Goal: Information Seeking & Learning: Check status

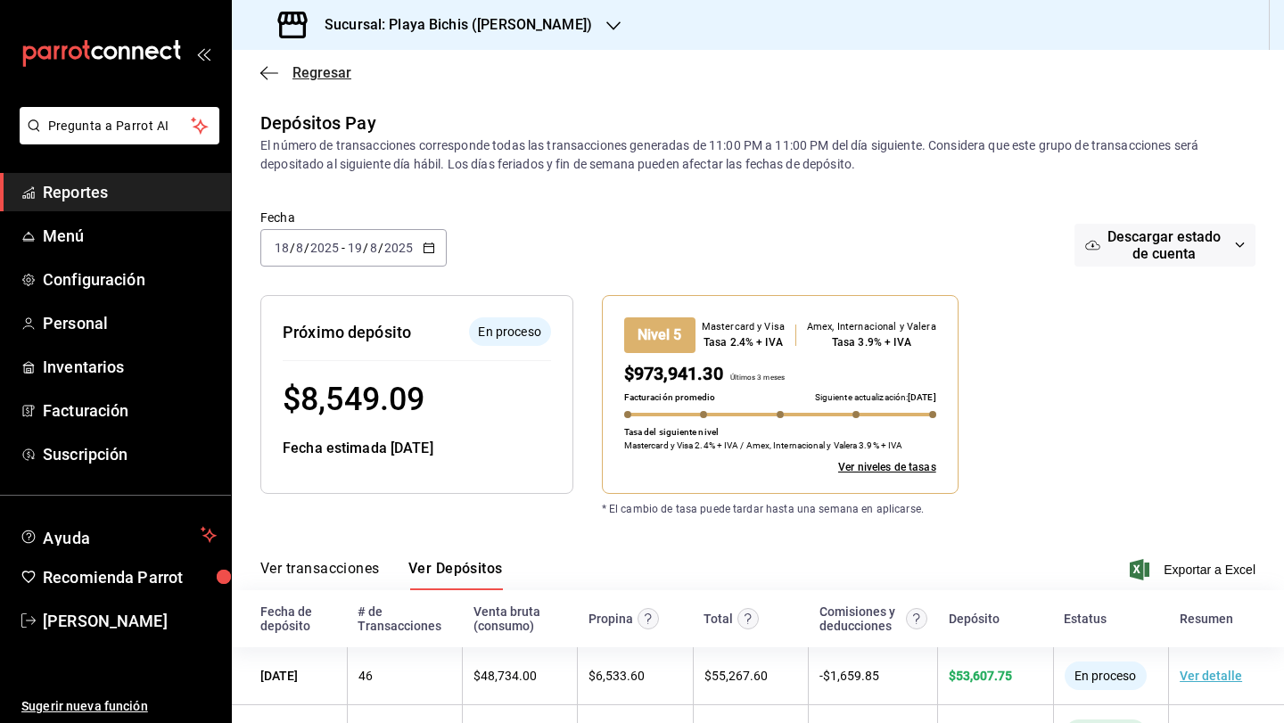
click at [269, 72] on icon "button" at bounding box center [269, 72] width 18 height 1
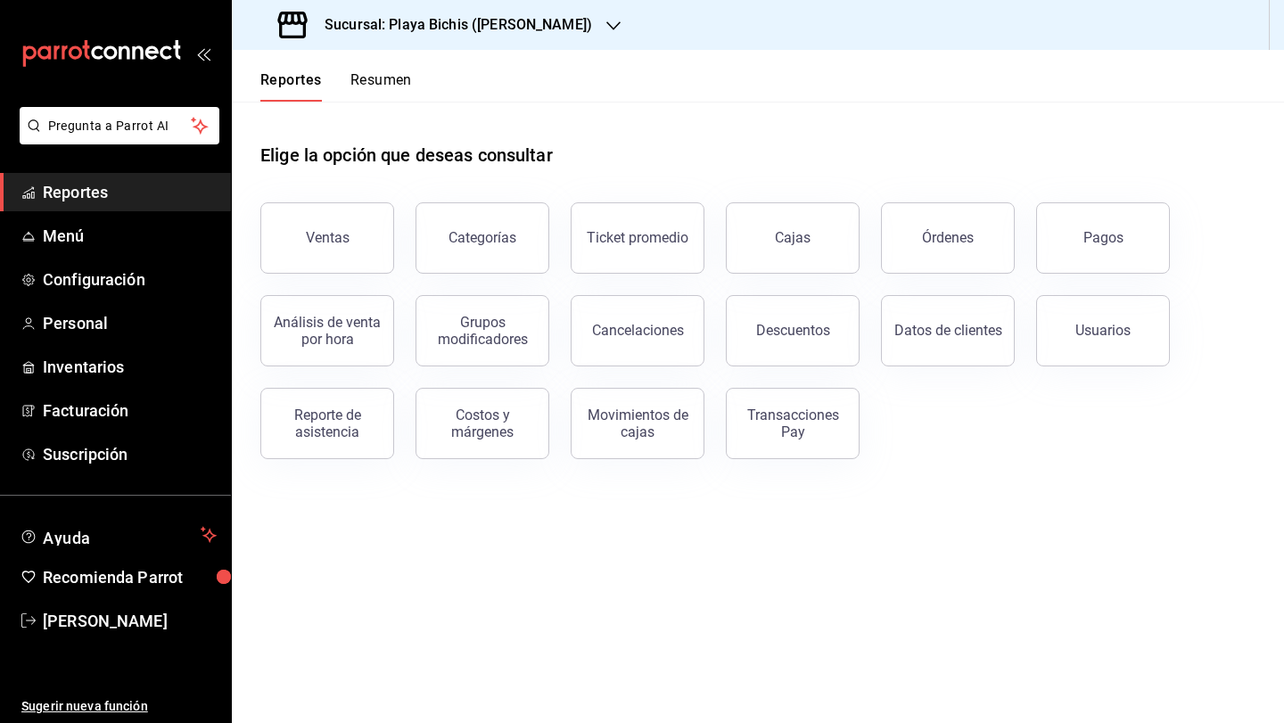
click at [376, 84] on button "Resumen" at bounding box center [381, 86] width 62 height 30
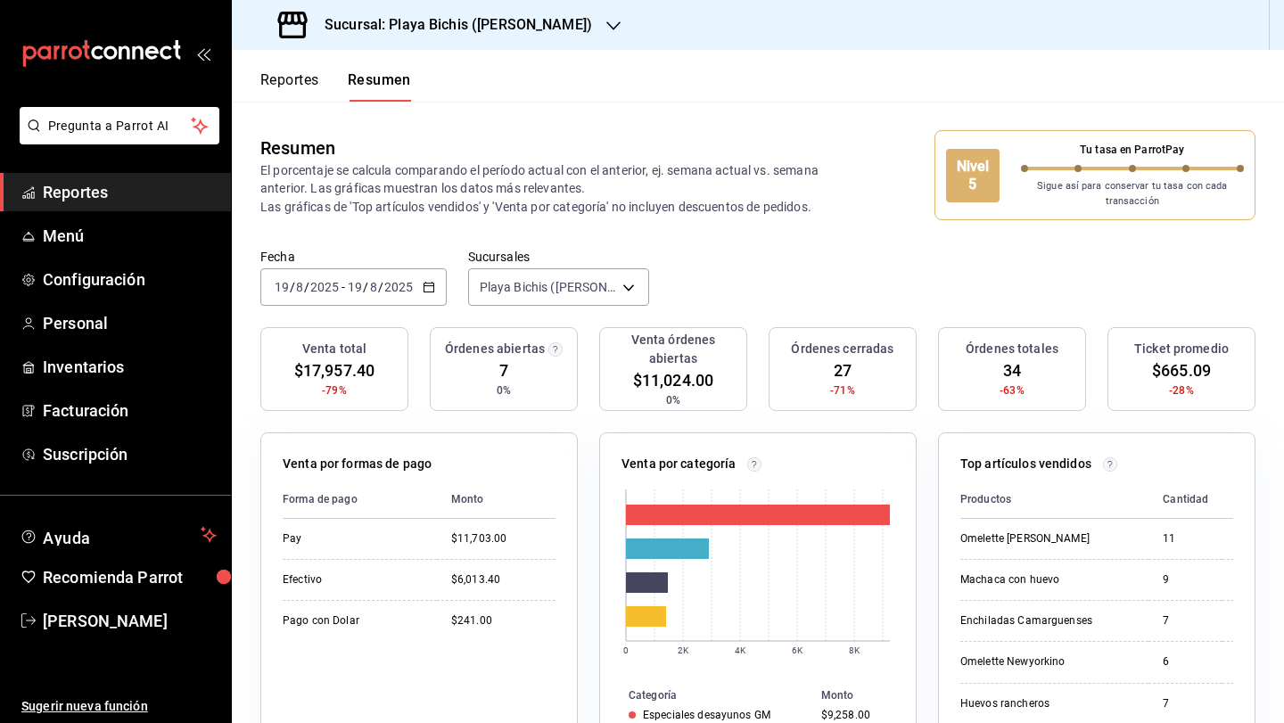
click at [429, 289] on icon "button" at bounding box center [429, 287] width 12 height 12
click at [298, 80] on button "Reportes" at bounding box center [289, 86] width 59 height 30
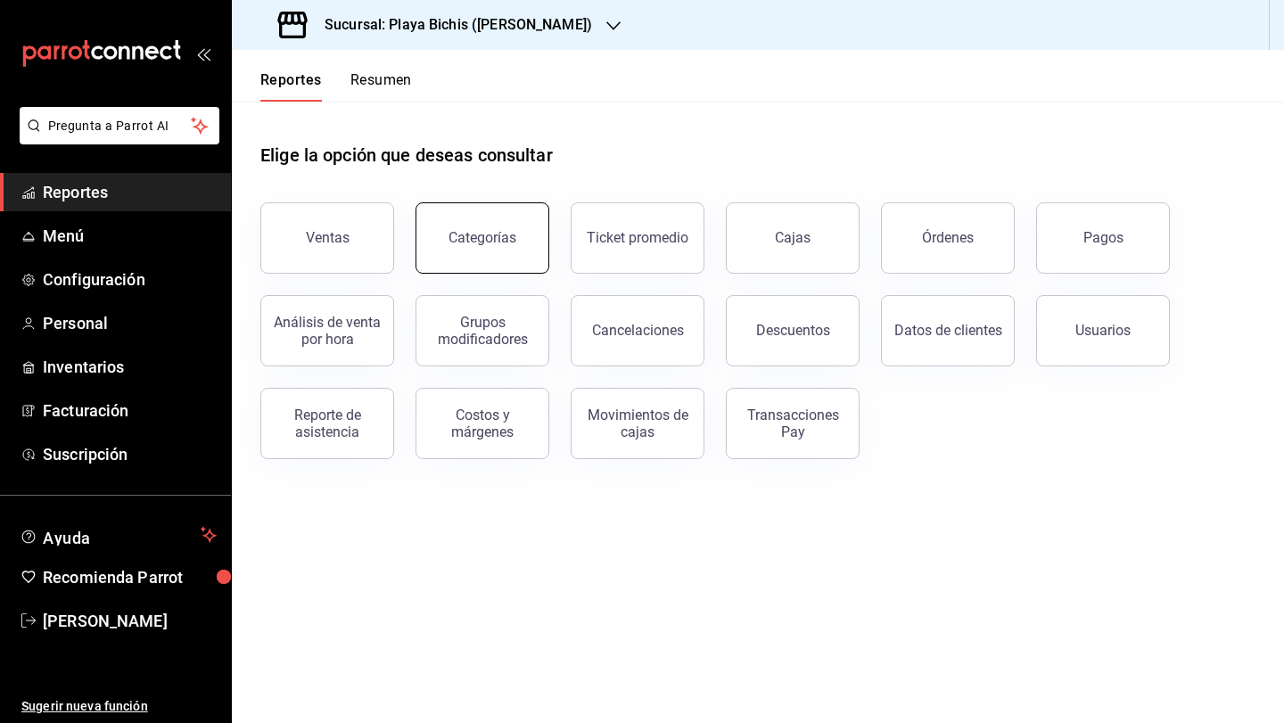
click at [515, 257] on button "Categorías" at bounding box center [482, 237] width 134 height 71
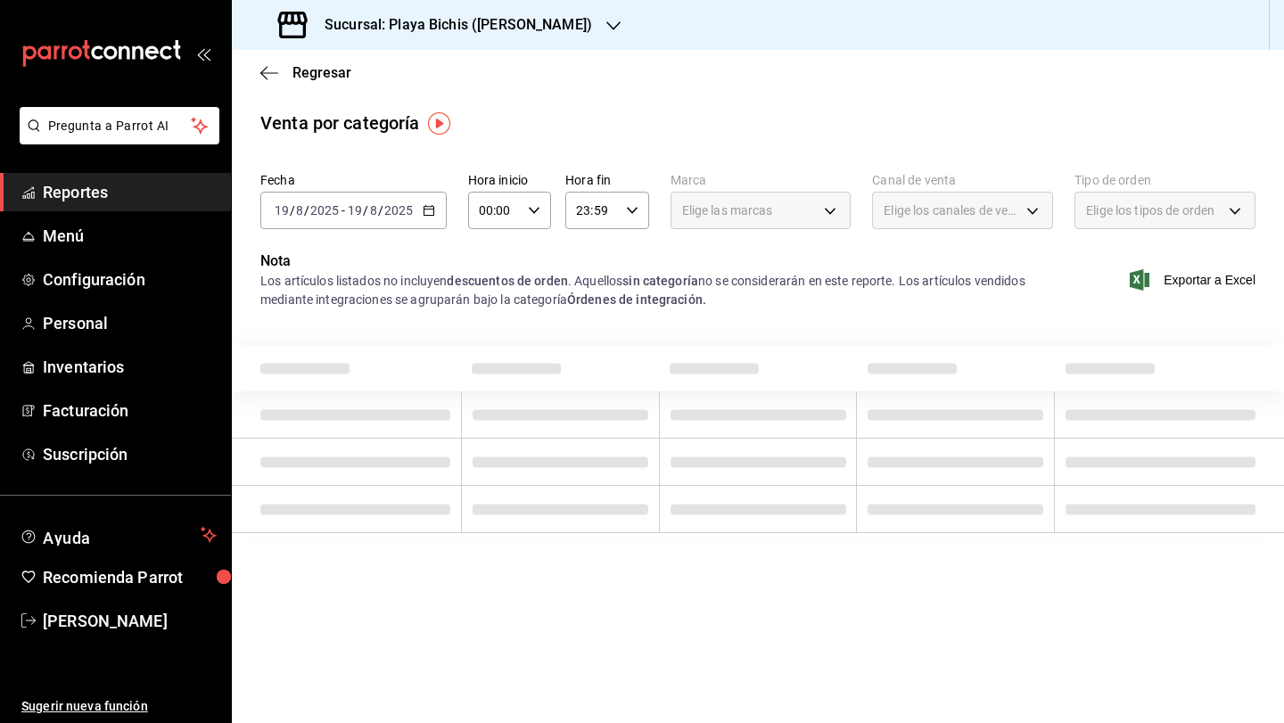
click at [431, 209] on \(Stroke\) "button" at bounding box center [428, 209] width 10 height 1
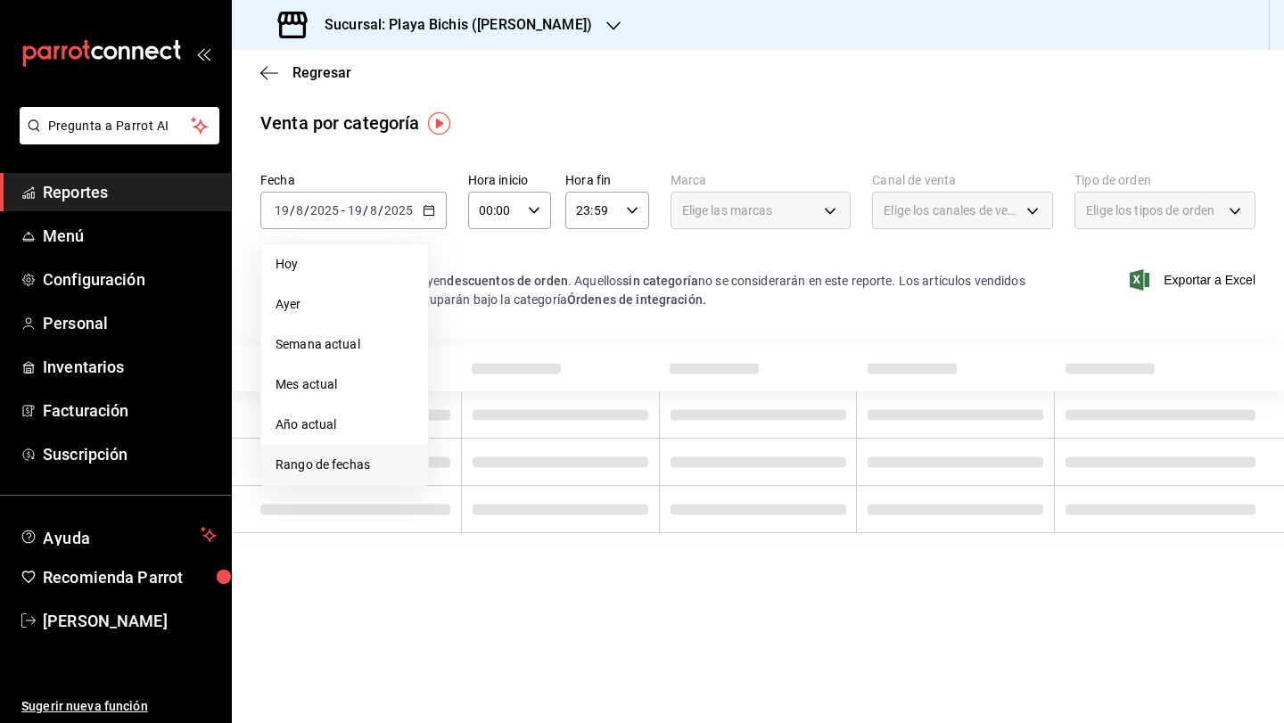
click at [346, 457] on span "Rango de fechas" at bounding box center [344, 465] width 138 height 19
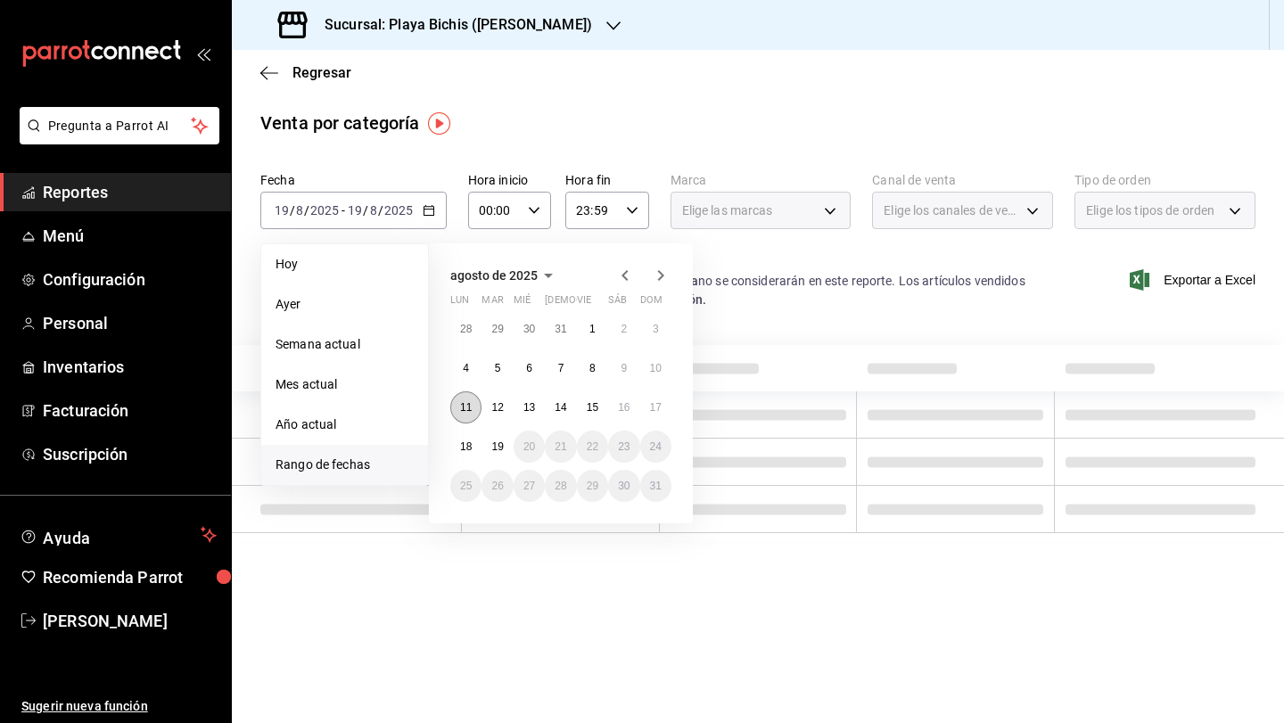
click at [467, 411] on abbr "11" at bounding box center [466, 407] width 12 height 12
click at [666, 407] on button "17" at bounding box center [655, 407] width 31 height 32
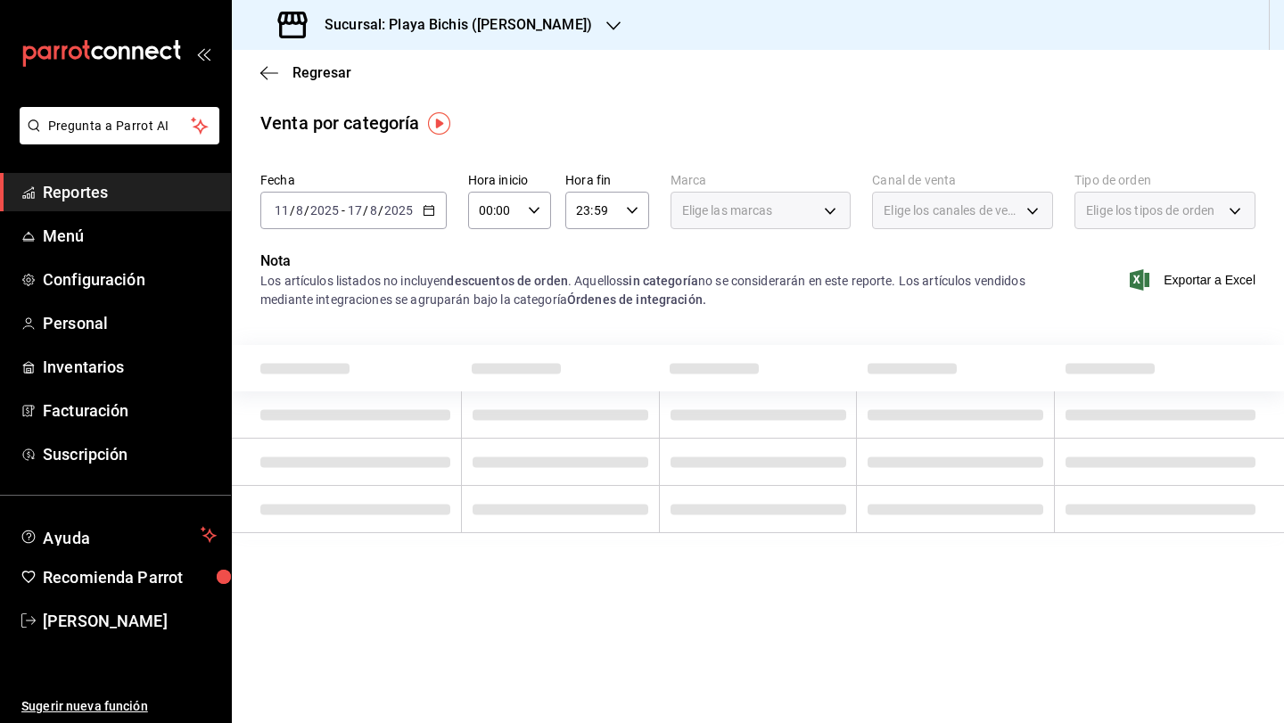
click at [796, 215] on div "Elige las marcas" at bounding box center [760, 210] width 181 height 37
click at [815, 221] on div "Elige las marcas" at bounding box center [760, 210] width 181 height 37
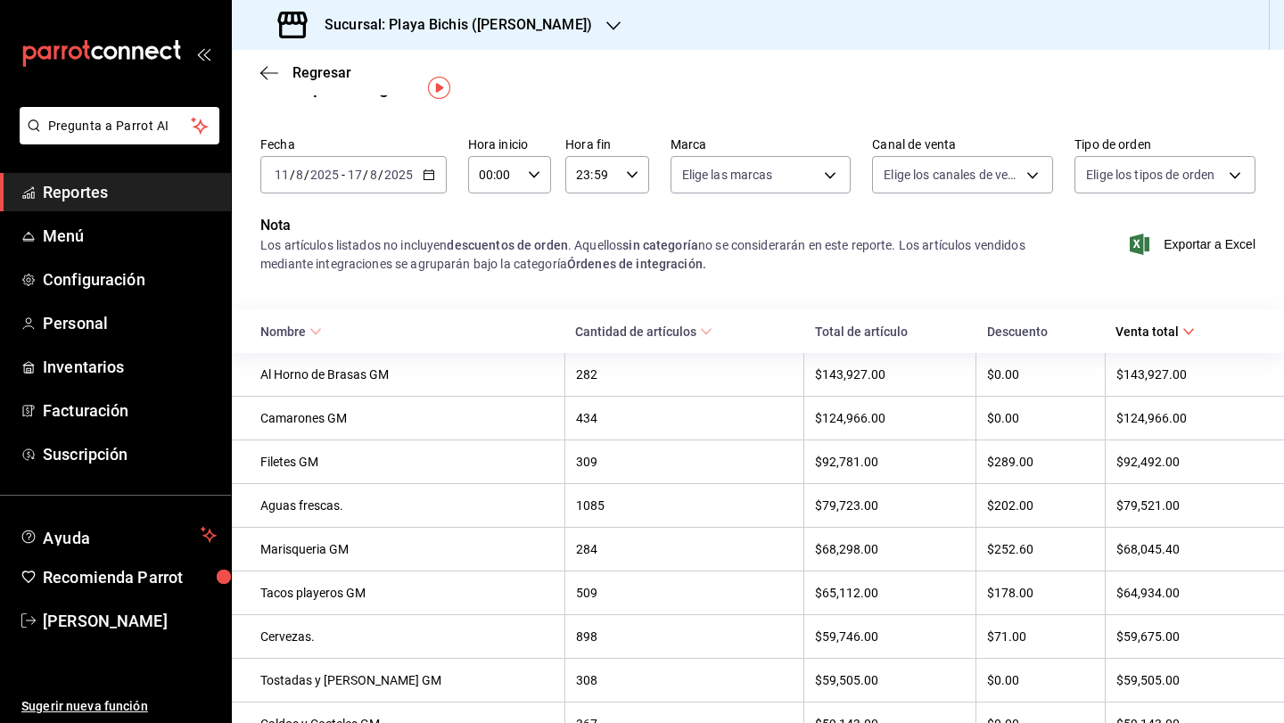
scroll to position [32, 0]
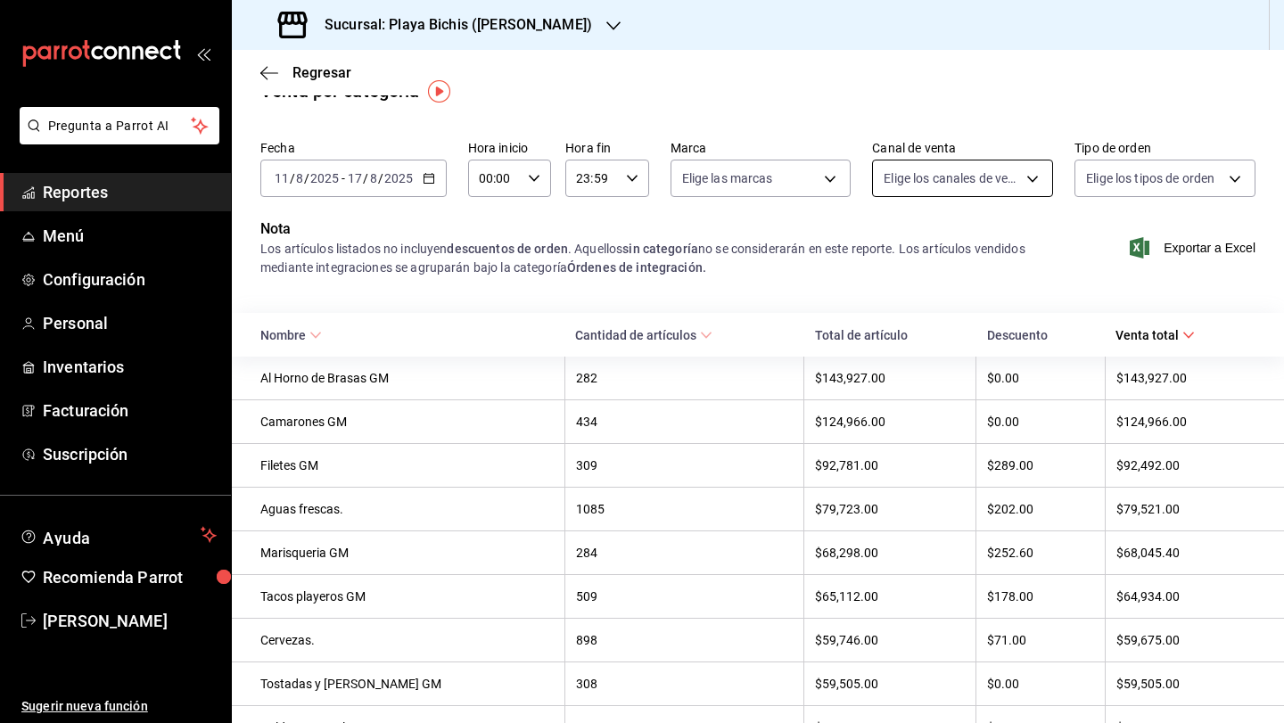
click at [923, 167] on body "Pregunta a Parrot AI Reportes Menú Configuración Personal Inventarios Facturaci…" at bounding box center [642, 361] width 1284 height 723
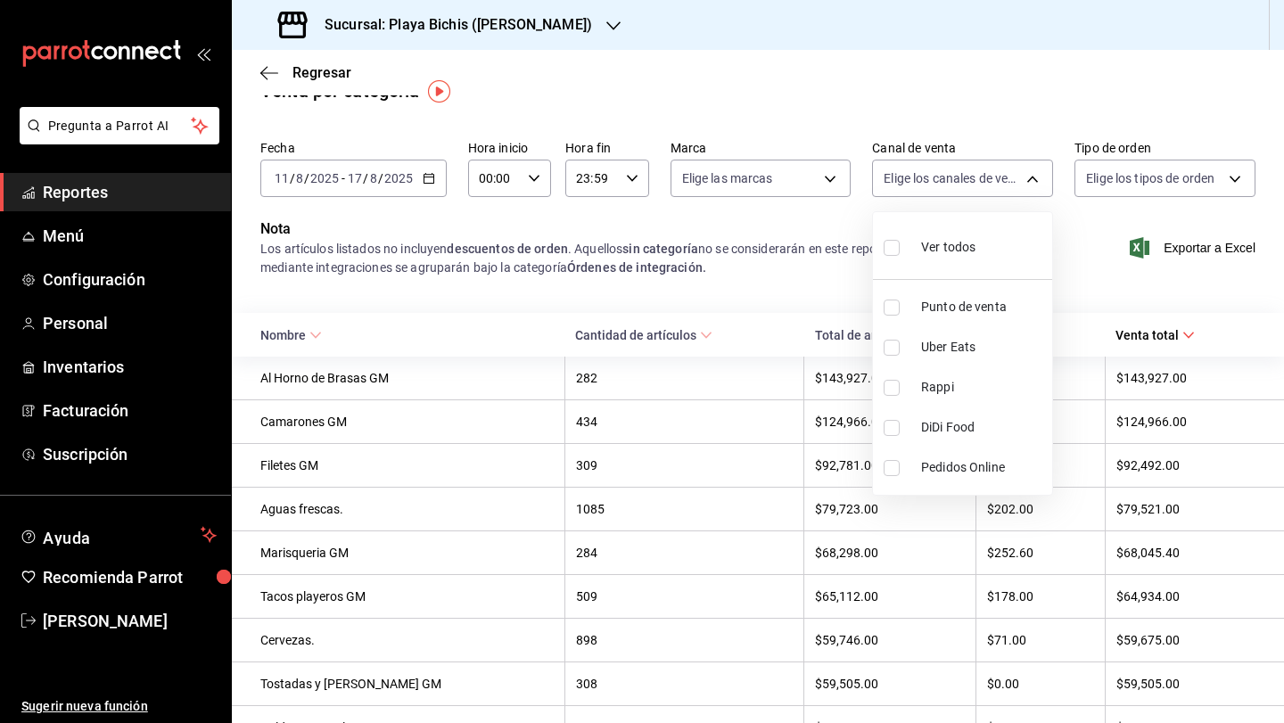
click at [1169, 177] on div at bounding box center [642, 361] width 1284 height 723
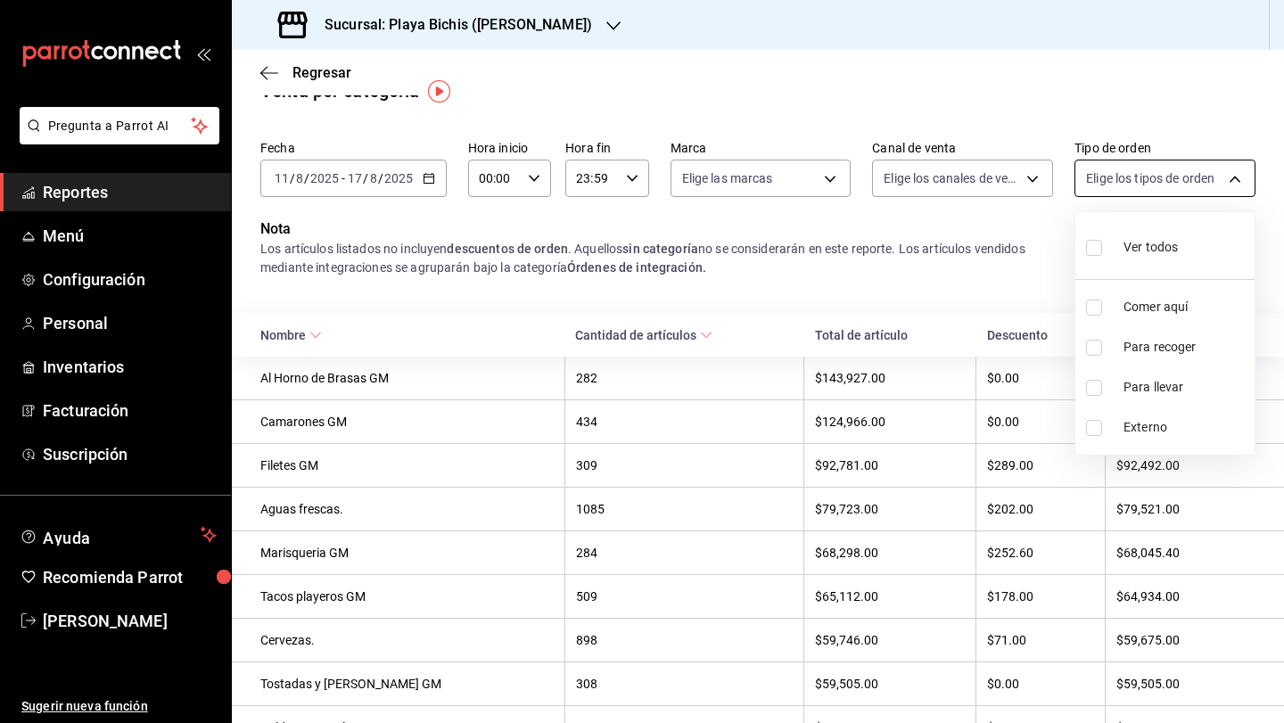
click at [1150, 181] on body "Pregunta a Parrot AI Reportes Menú Configuración Personal Inventarios Facturaci…" at bounding box center [642, 361] width 1284 height 723
click at [842, 185] on div at bounding box center [642, 361] width 1284 height 723
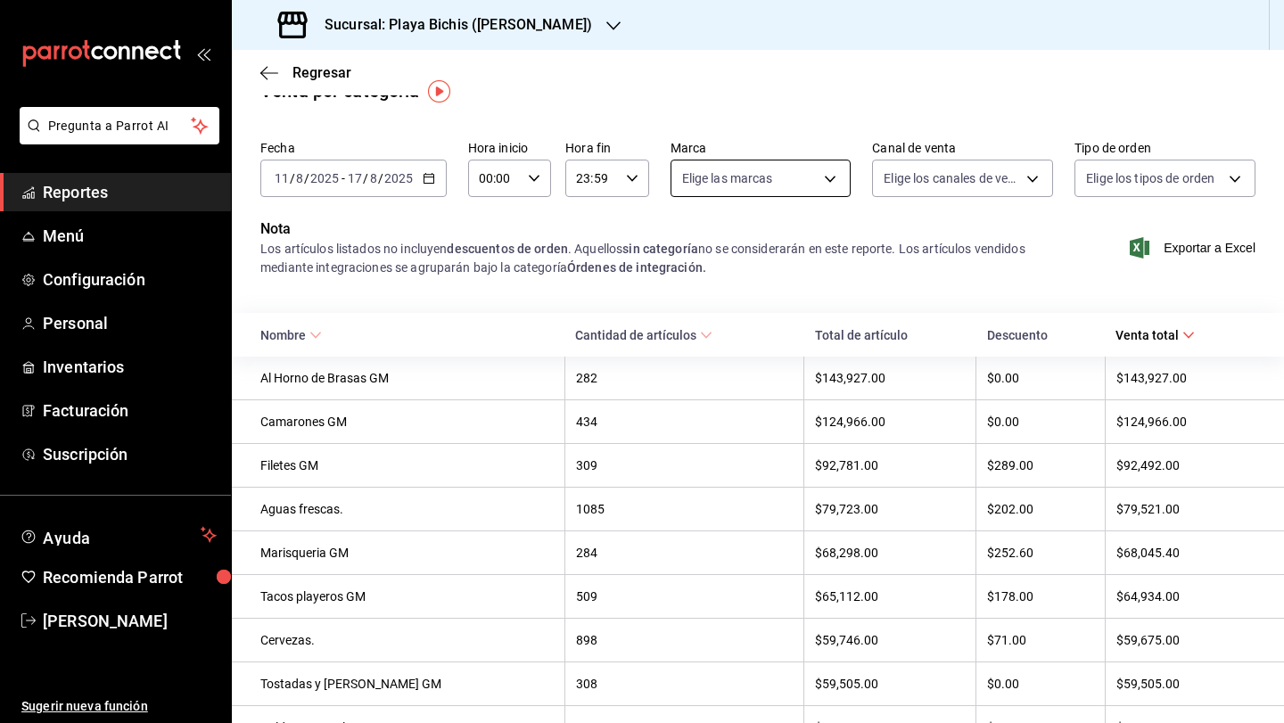
click at [842, 184] on body "Pregunta a Parrot AI Reportes Menú Configuración Personal Inventarios Facturaci…" at bounding box center [642, 361] width 1284 height 723
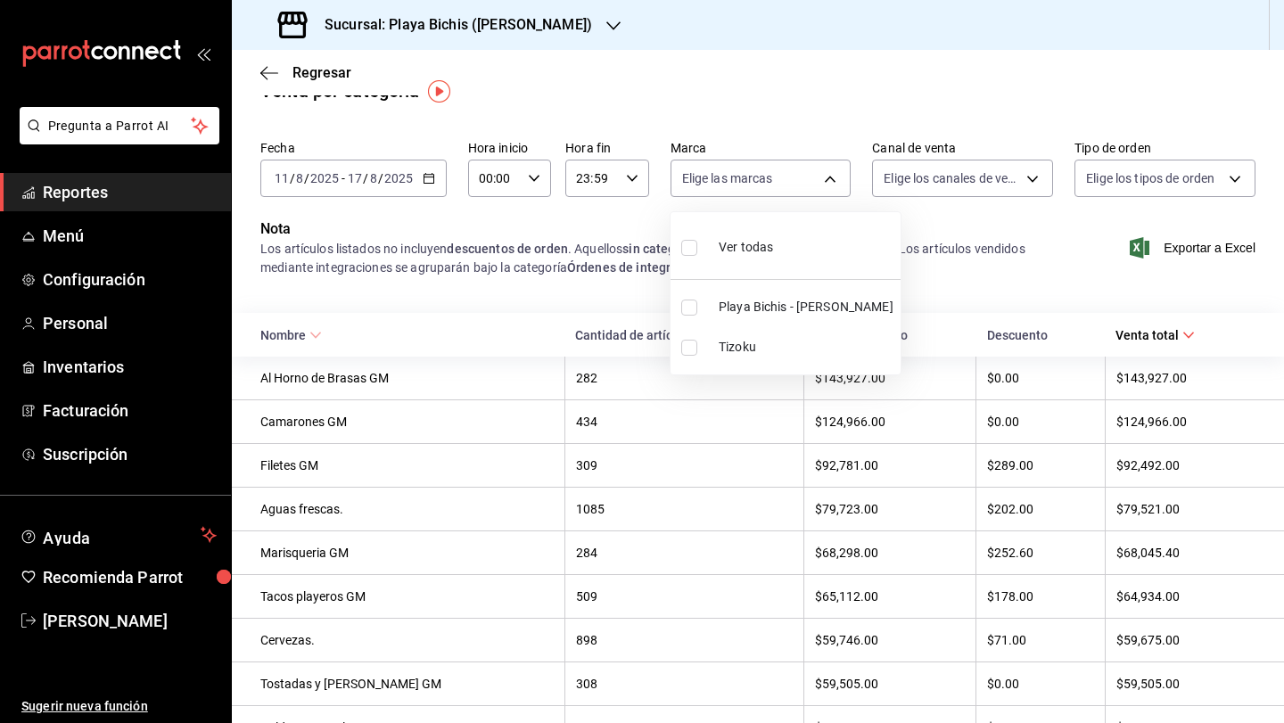
click at [538, 262] on div at bounding box center [642, 361] width 1284 height 723
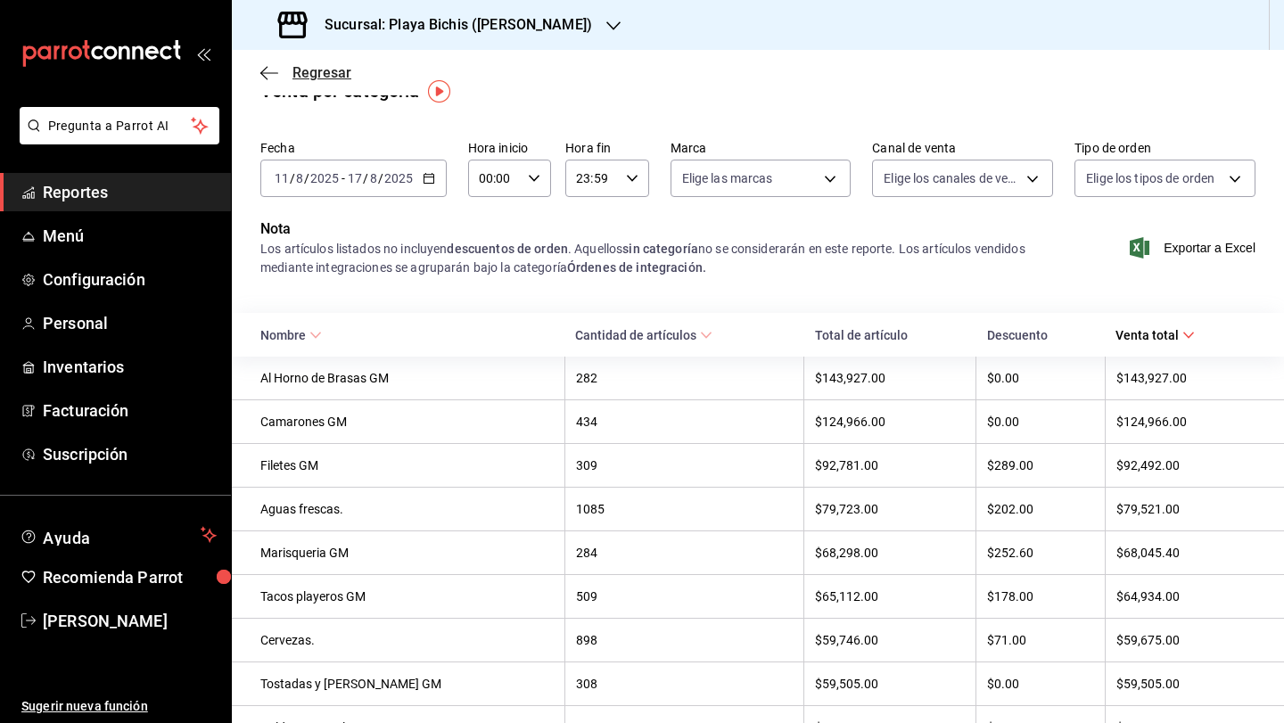
click at [267, 75] on icon "button" at bounding box center [269, 73] width 18 height 16
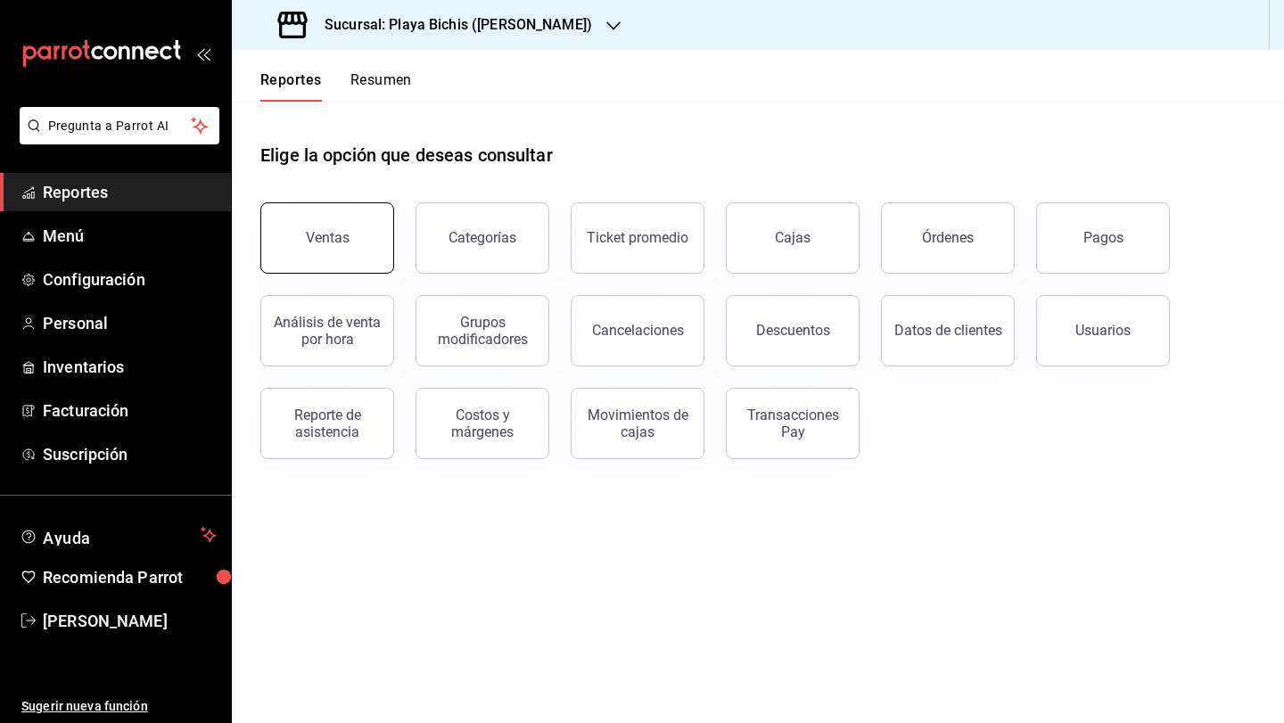
click at [364, 251] on button "Ventas" at bounding box center [327, 237] width 134 height 71
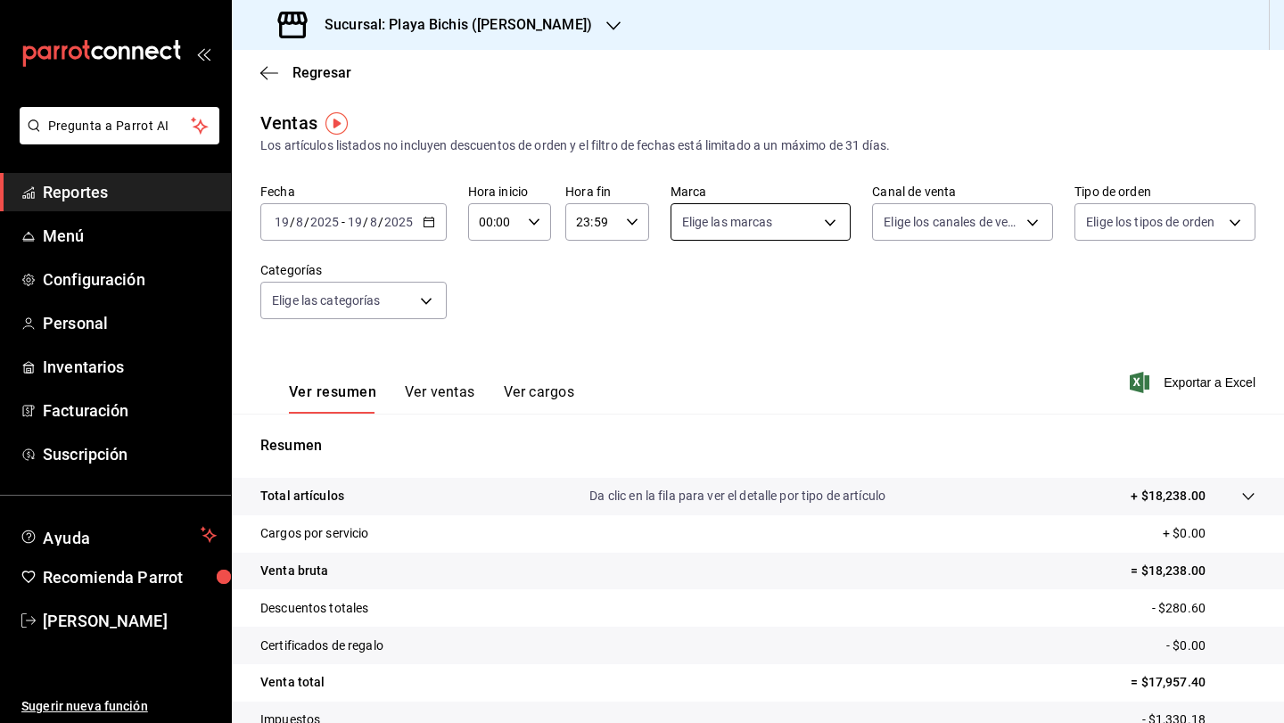
click at [824, 228] on body "Pregunta a Parrot AI Reportes Menú Configuración Personal Inventarios Facturaci…" at bounding box center [642, 361] width 1284 height 723
click at [457, 400] on div at bounding box center [642, 361] width 1284 height 723
click at [451, 398] on button "Ver ventas" at bounding box center [440, 398] width 70 height 30
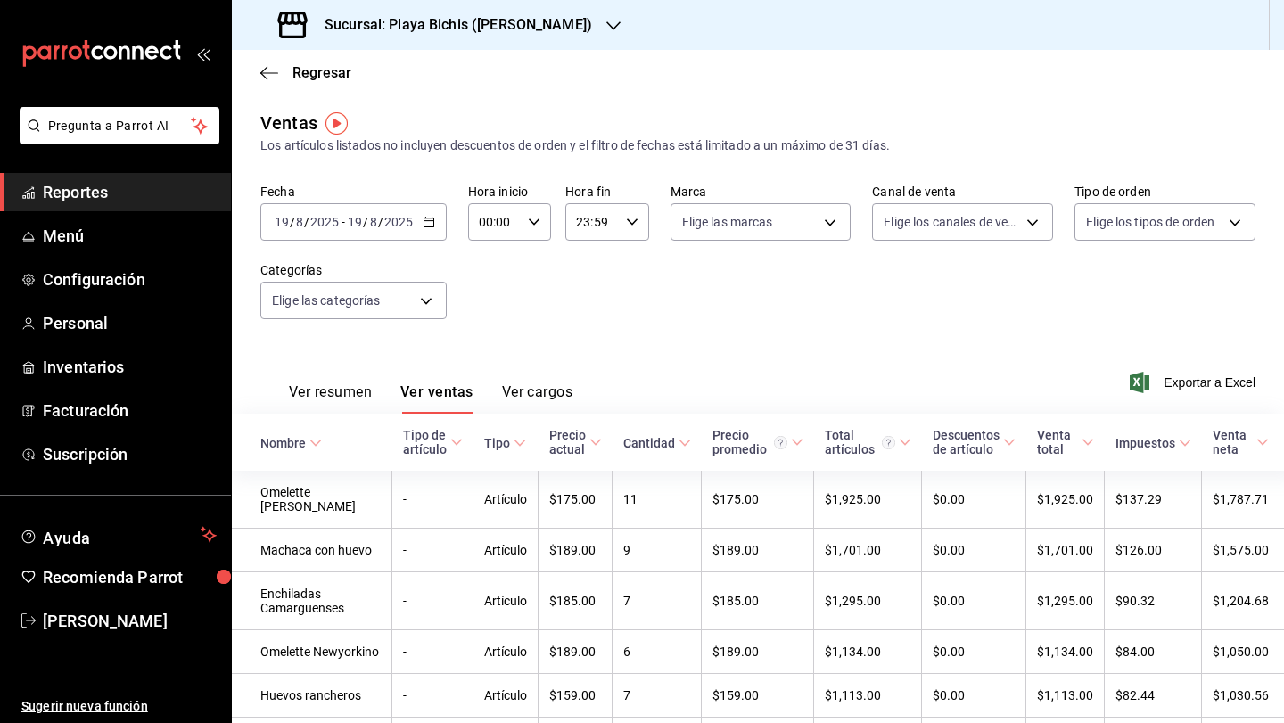
click at [428, 231] on div "[DATE] [DATE] - [DATE] [DATE]" at bounding box center [353, 221] width 186 height 37
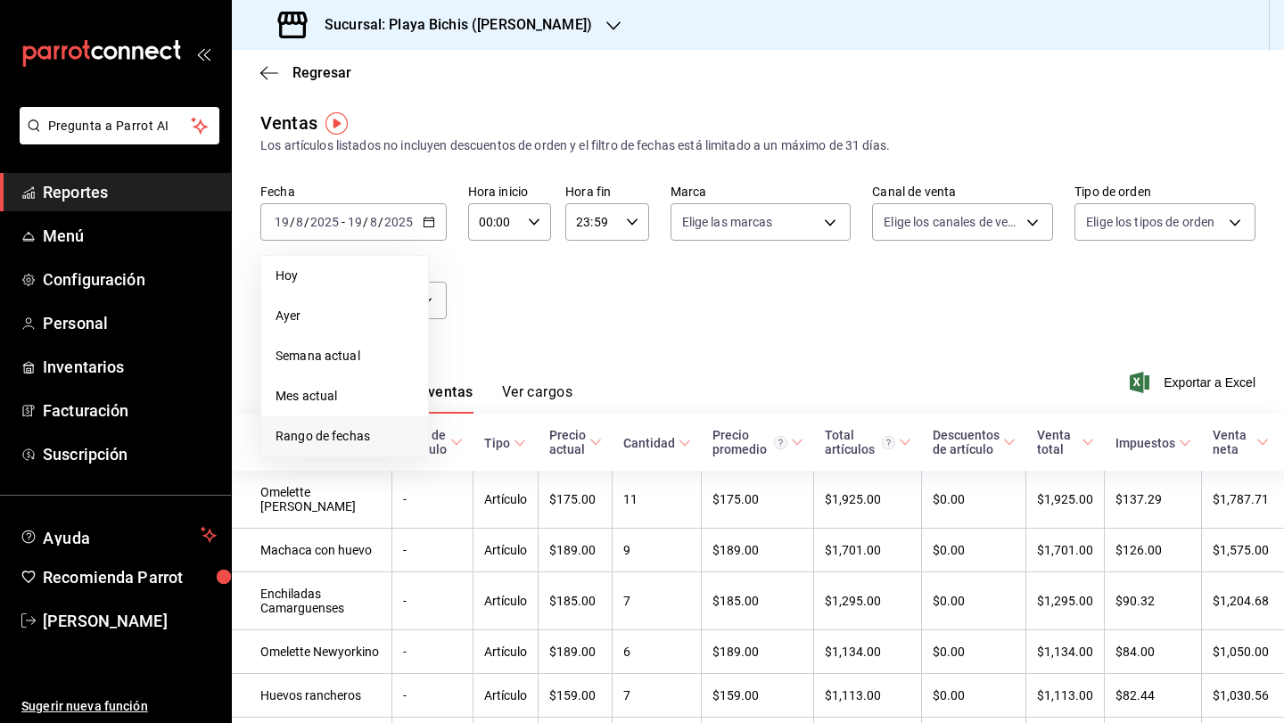
click at [386, 435] on span "Rango de fechas" at bounding box center [344, 436] width 138 height 19
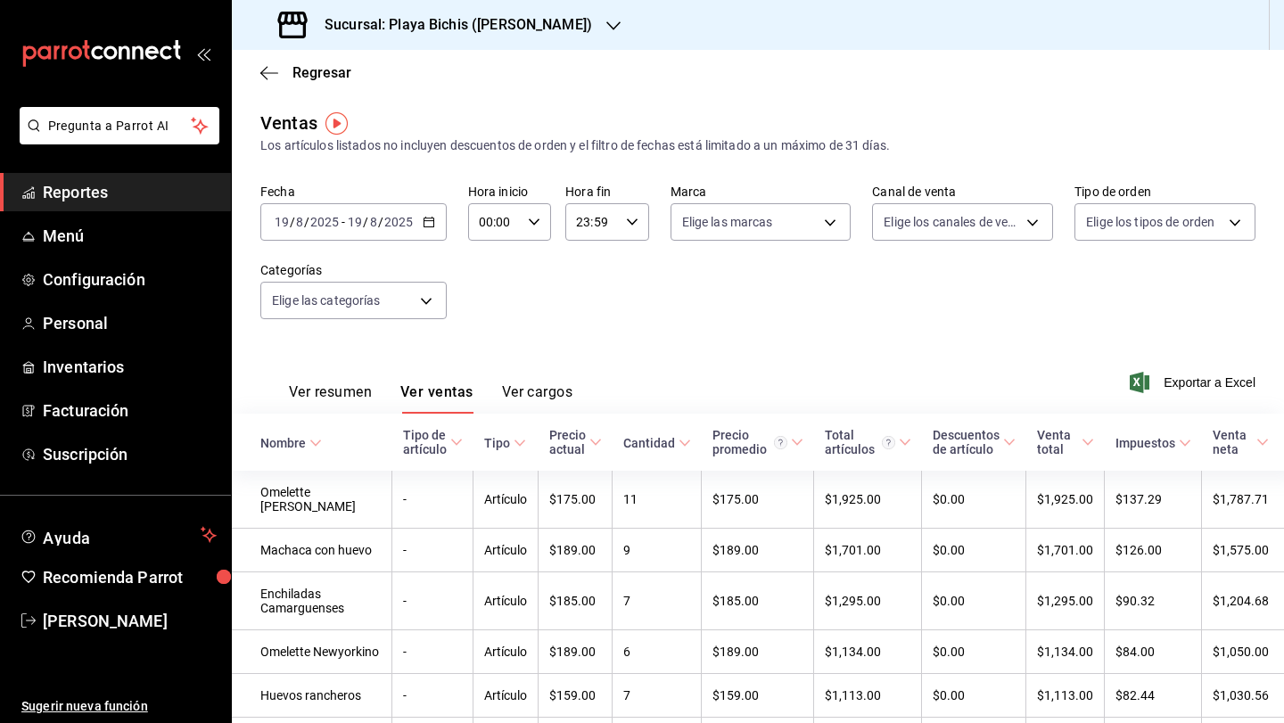
click at [855, 344] on div "Ver resumen Ver ventas Ver cargos Exportar a Excel" at bounding box center [758, 377] width 1052 height 73
click at [273, 78] on icon "button" at bounding box center [269, 73] width 18 height 16
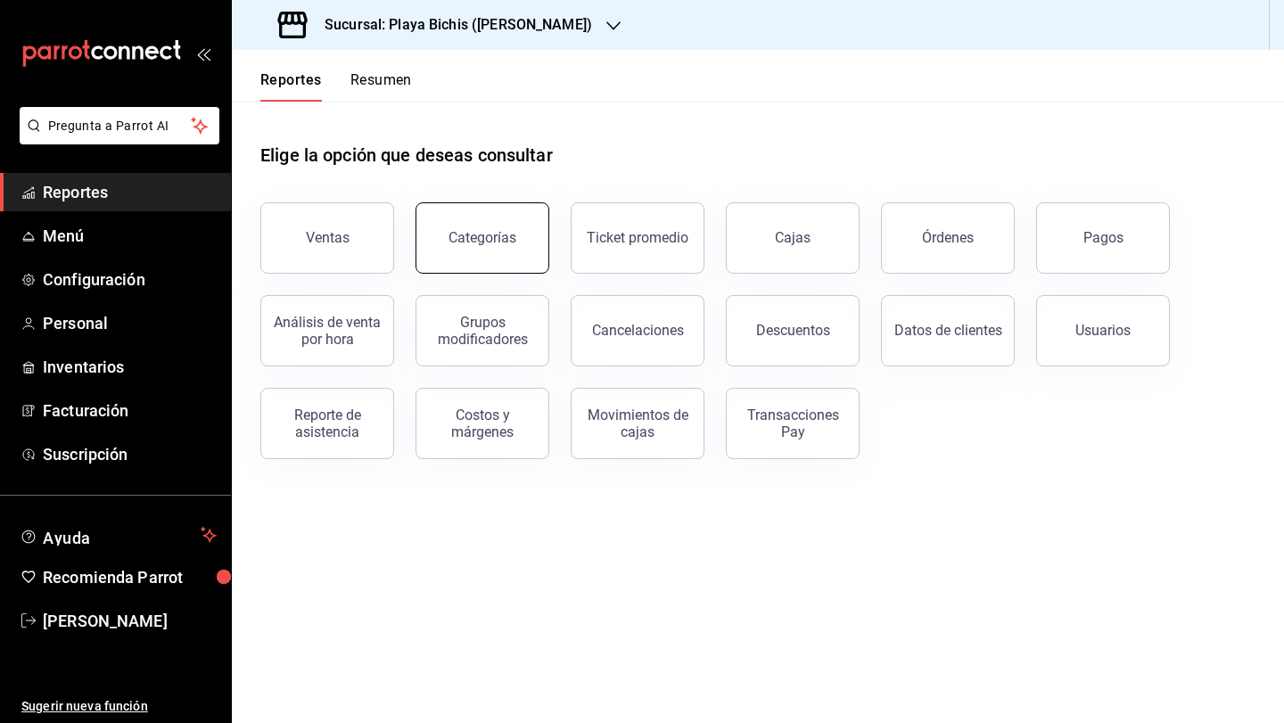
click at [476, 237] on div "Categorías" at bounding box center [482, 237] width 68 height 17
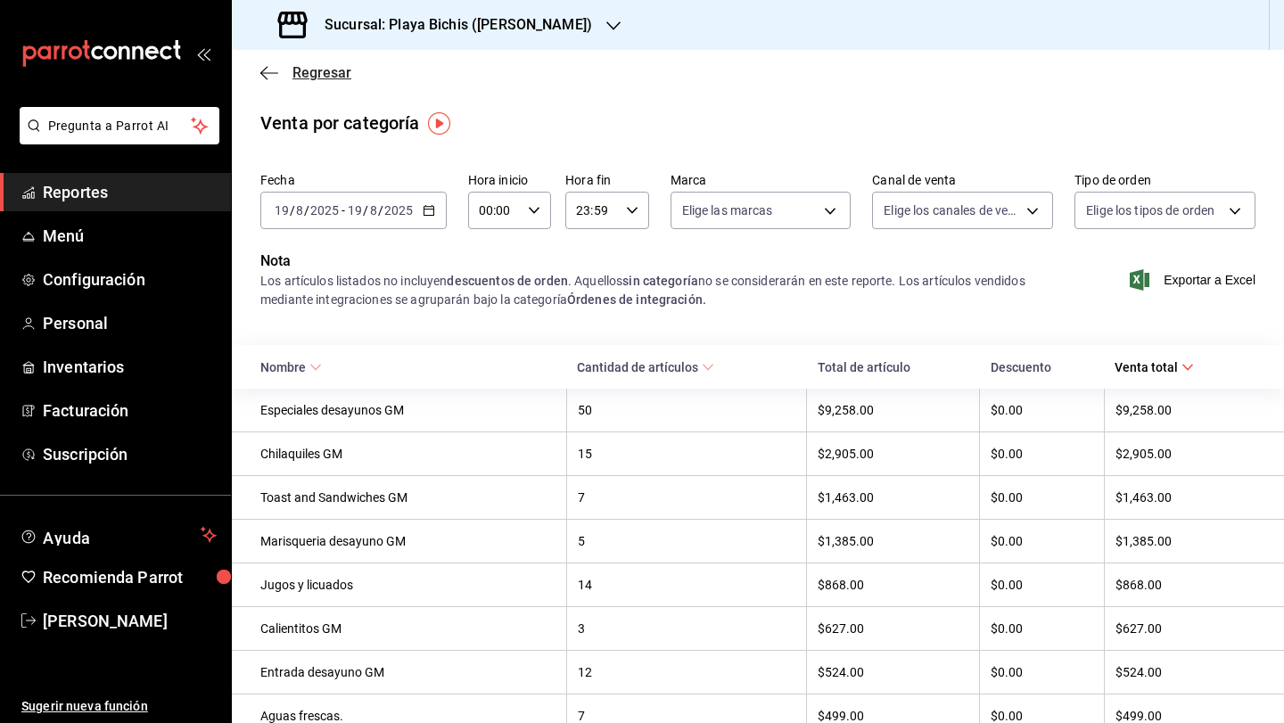
click at [270, 71] on icon "button" at bounding box center [269, 73] width 18 height 16
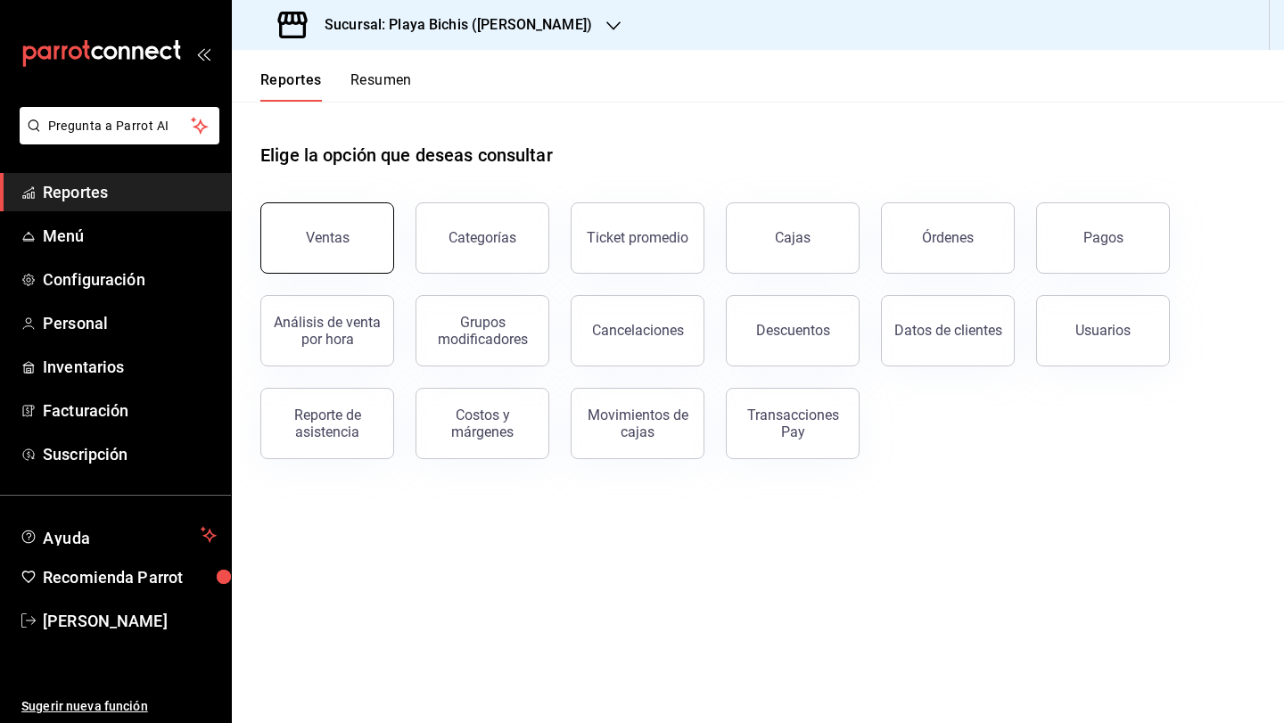
click at [333, 251] on button "Ventas" at bounding box center [327, 237] width 134 height 71
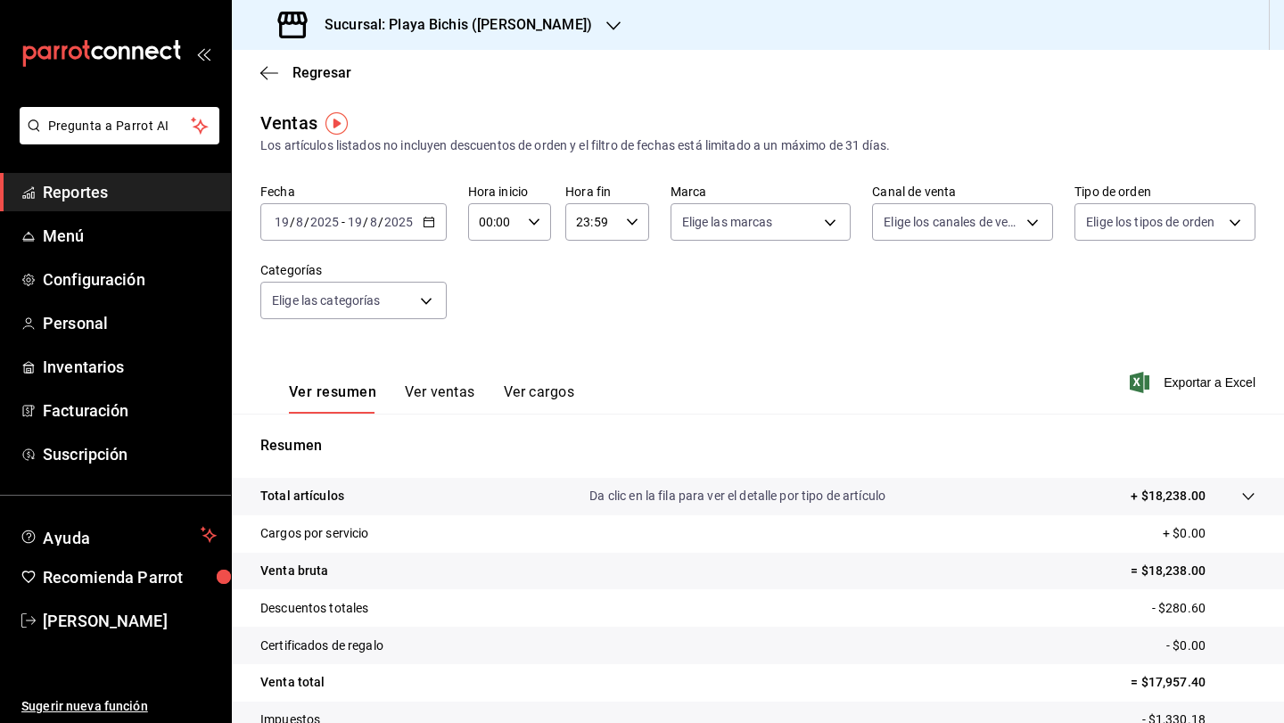
click at [435, 221] on div "[DATE] [DATE] - [DATE] [DATE]" at bounding box center [353, 221] width 186 height 37
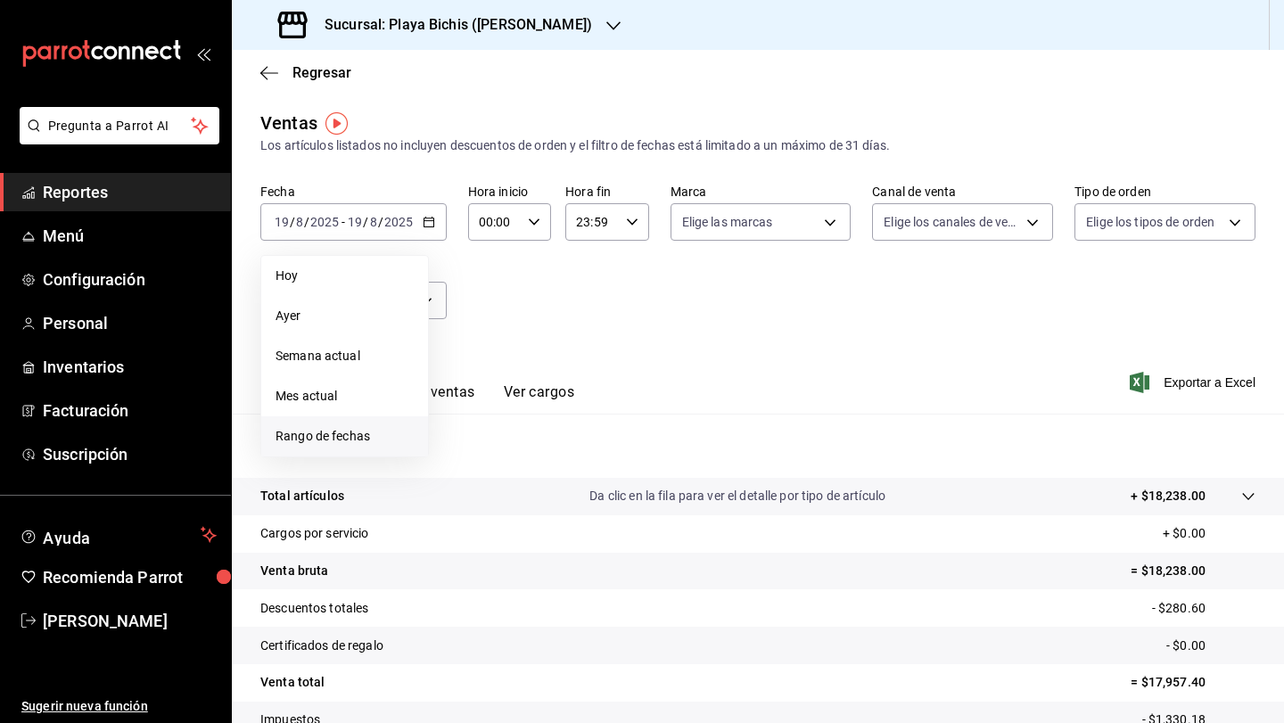
click at [364, 442] on span "Rango de fechas" at bounding box center [344, 436] width 138 height 19
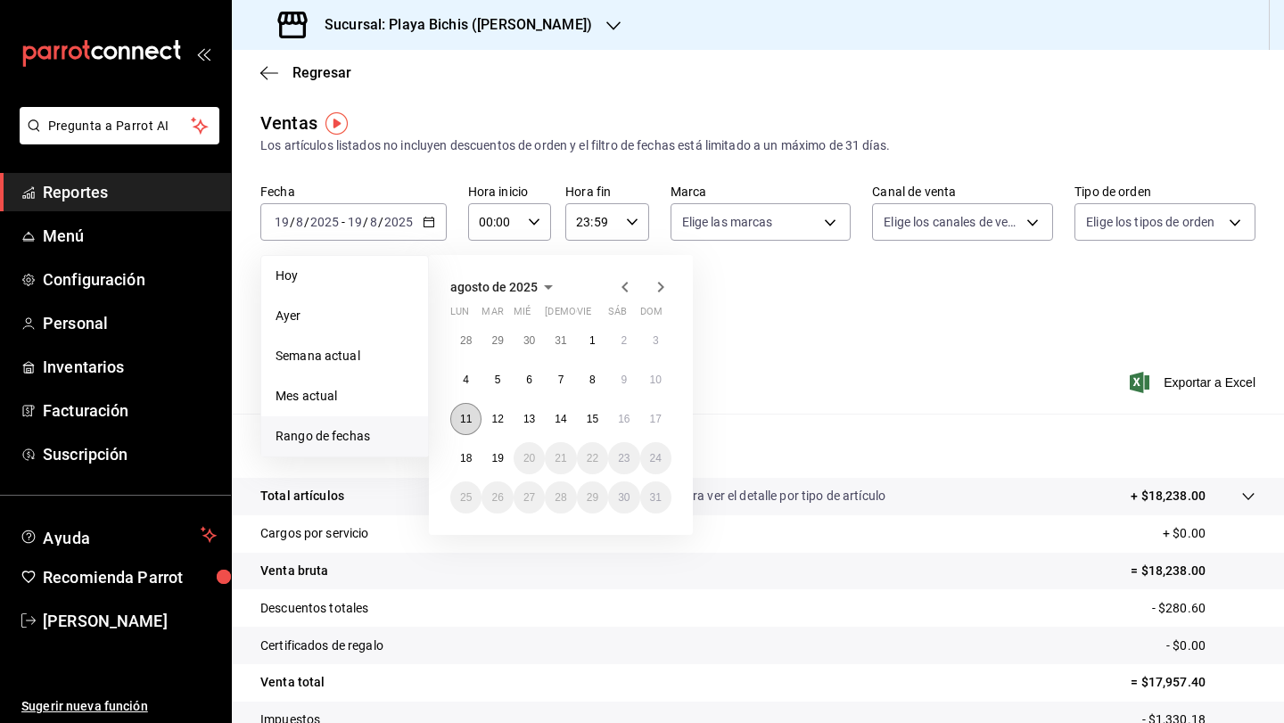
click at [479, 424] on button "11" at bounding box center [465, 419] width 31 height 32
click at [646, 423] on button "17" at bounding box center [655, 419] width 31 height 32
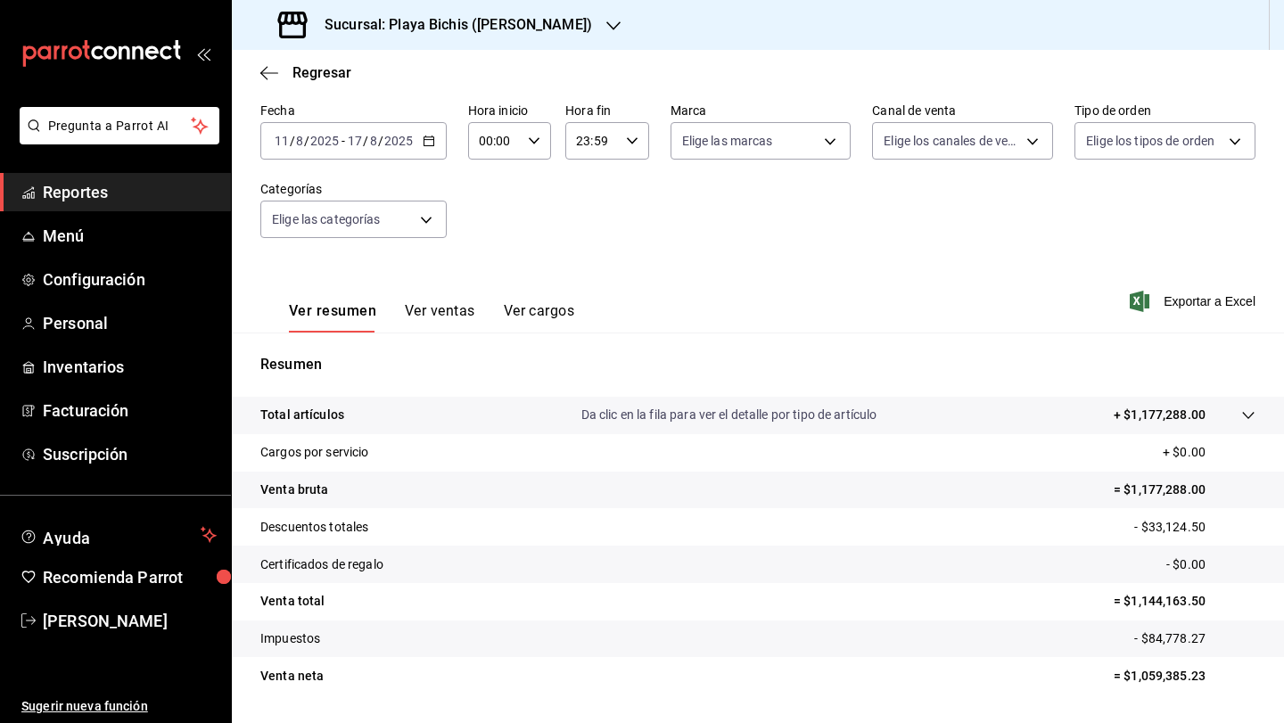
scroll to position [131, 0]
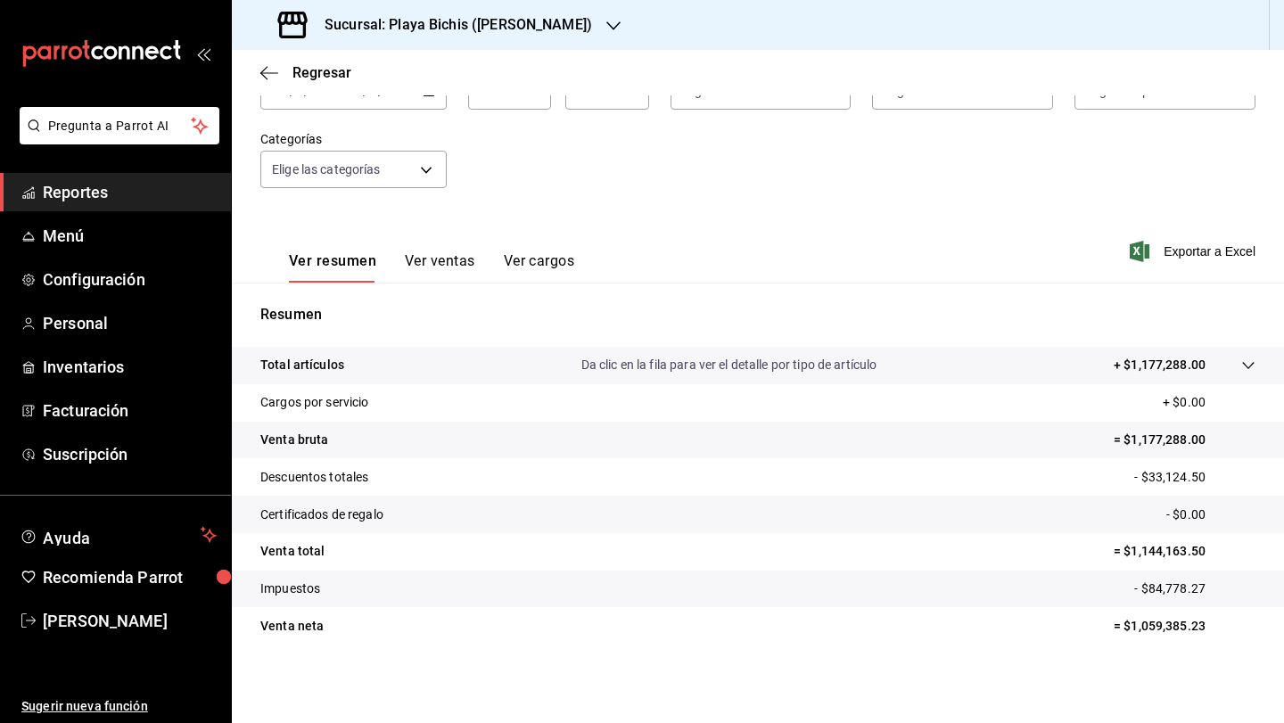
click at [420, 267] on button "Ver ventas" at bounding box center [440, 267] width 70 height 30
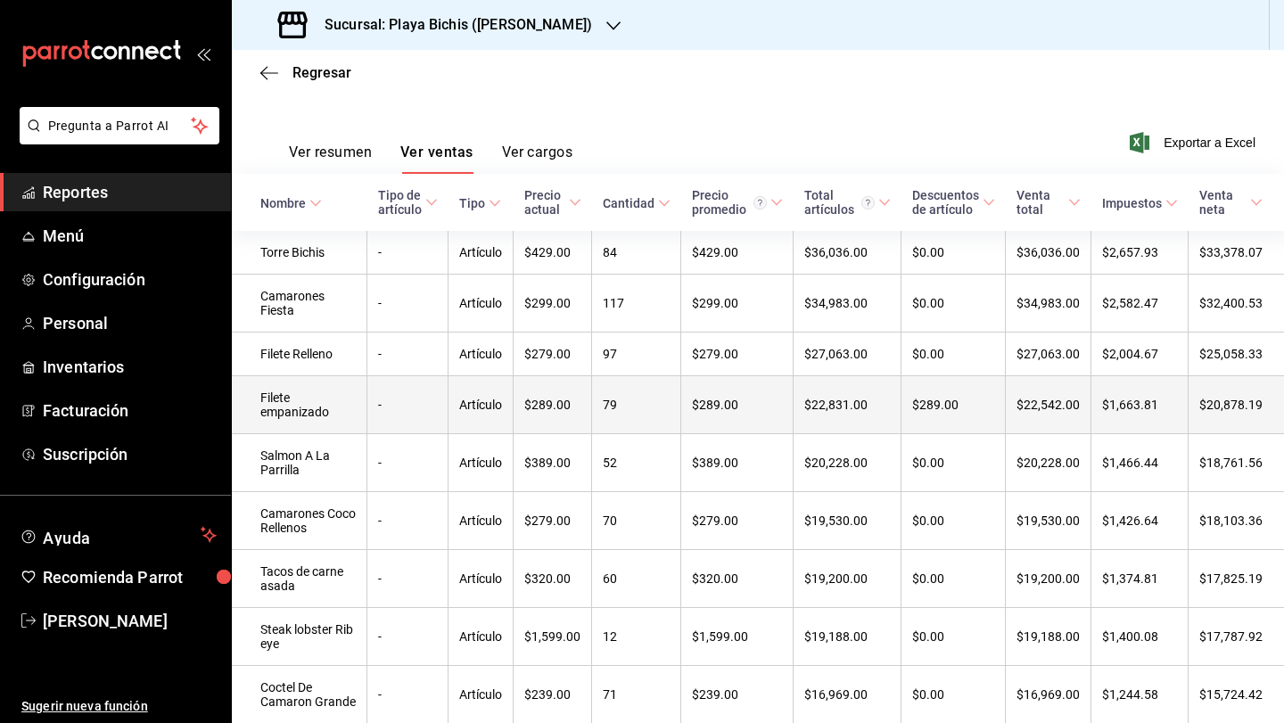
scroll to position [232, 0]
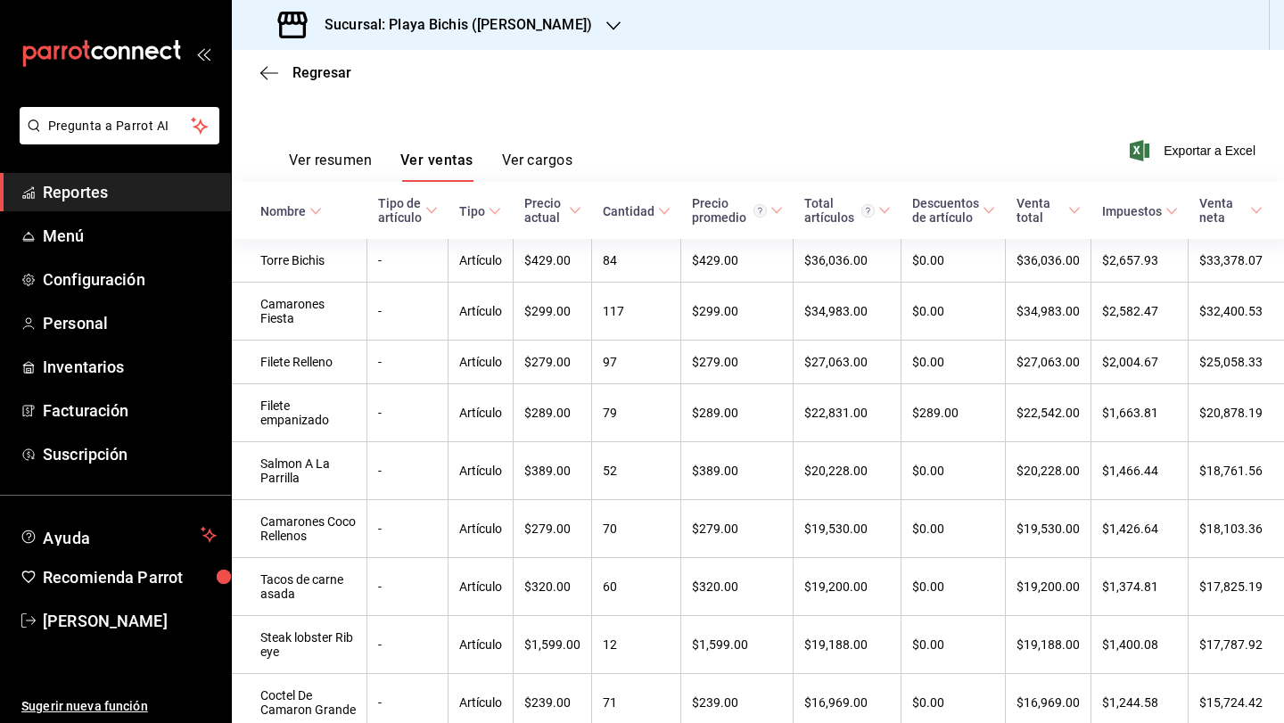
click at [658, 215] on icon at bounding box center [664, 211] width 12 height 12
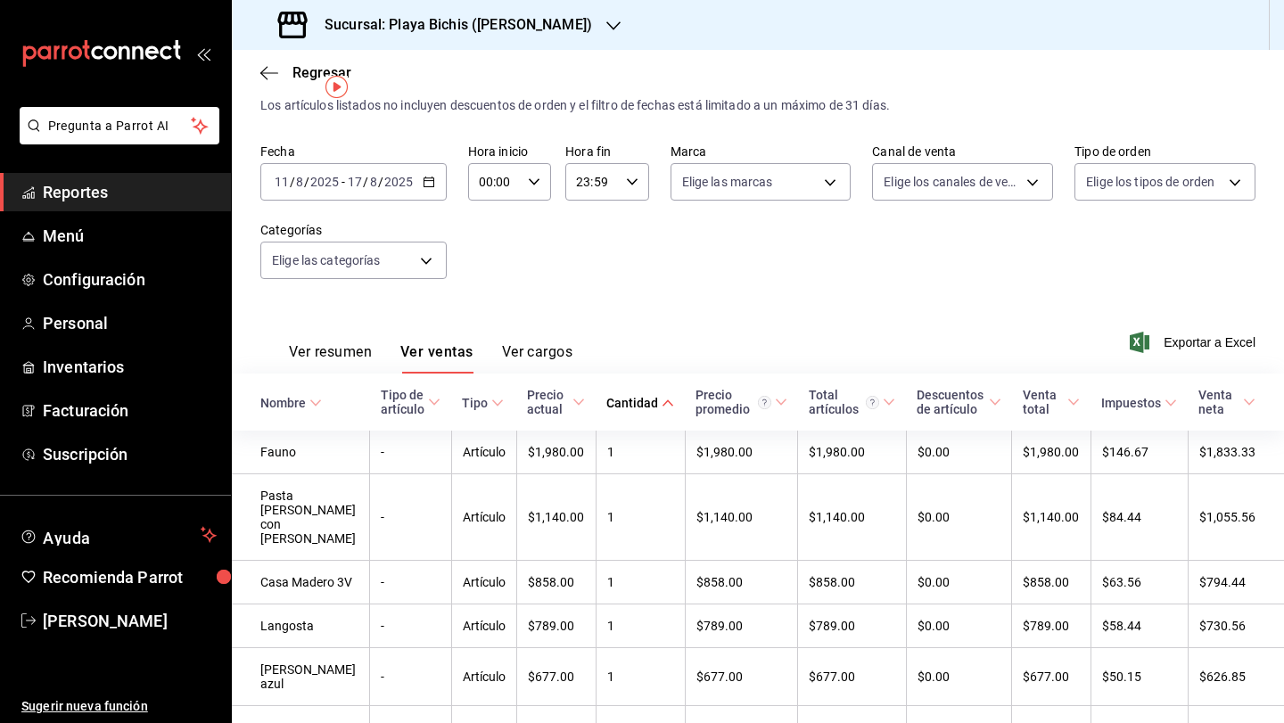
scroll to position [42, 0]
click at [661, 401] on icon at bounding box center [667, 401] width 12 height 12
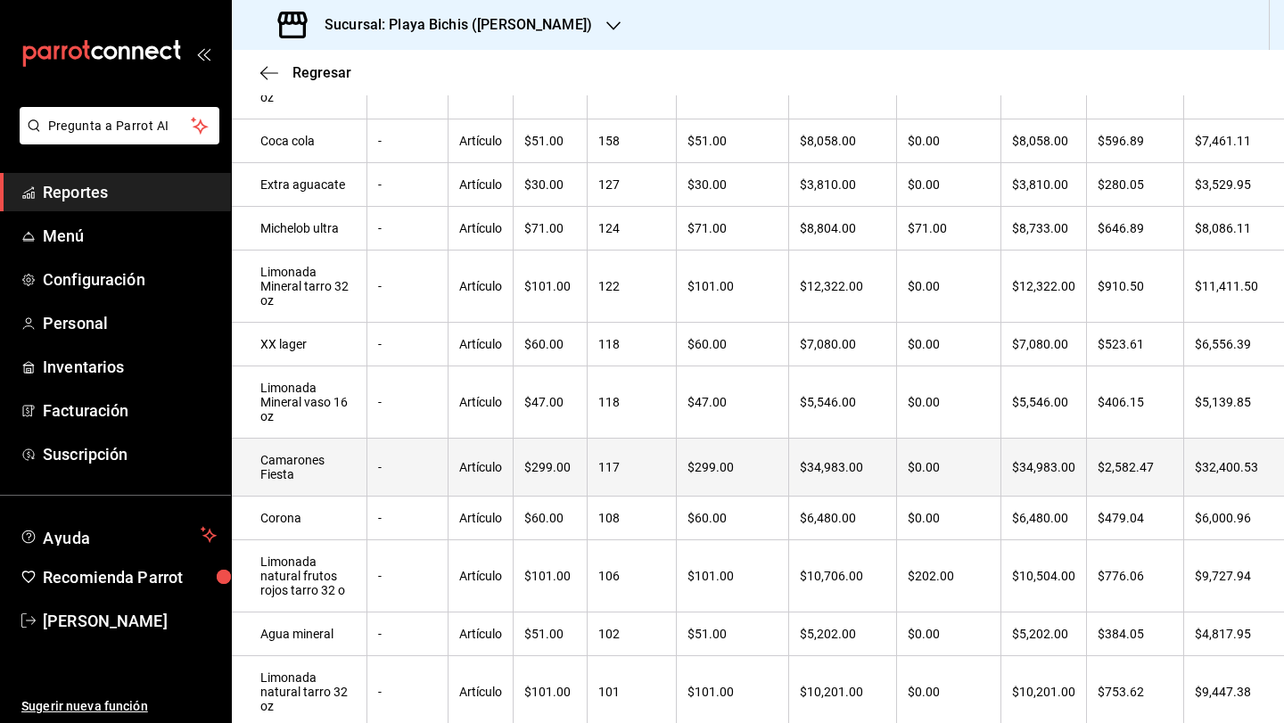
scroll to position [316, 0]
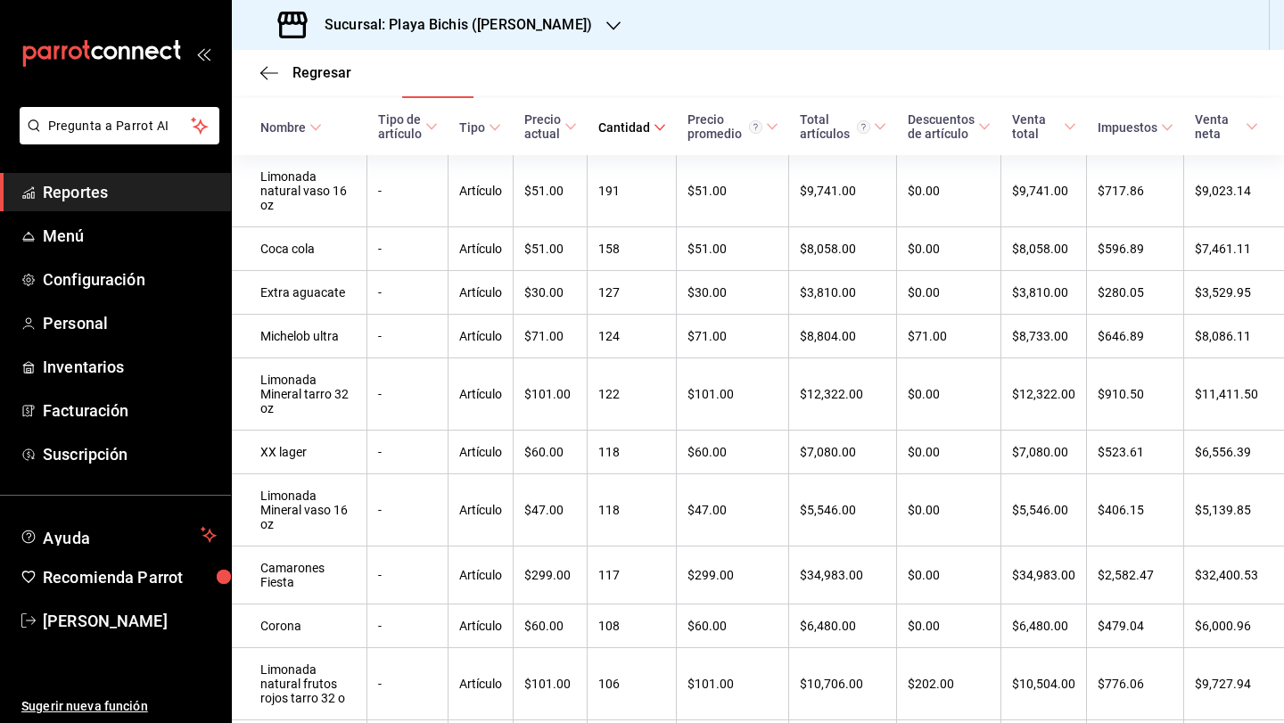
click at [606, 133] on div "Cantidad" at bounding box center [624, 127] width 52 height 14
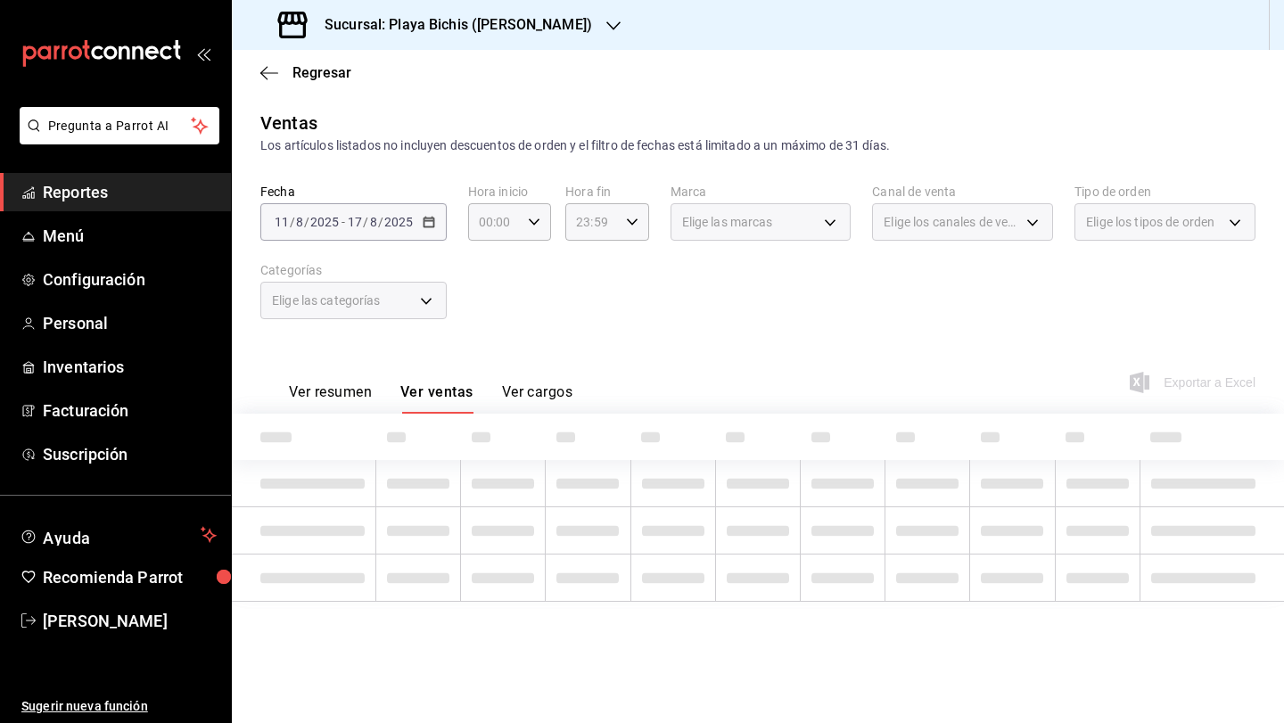
scroll to position [0, 0]
